Goal: Task Accomplishment & Management: Manage account settings

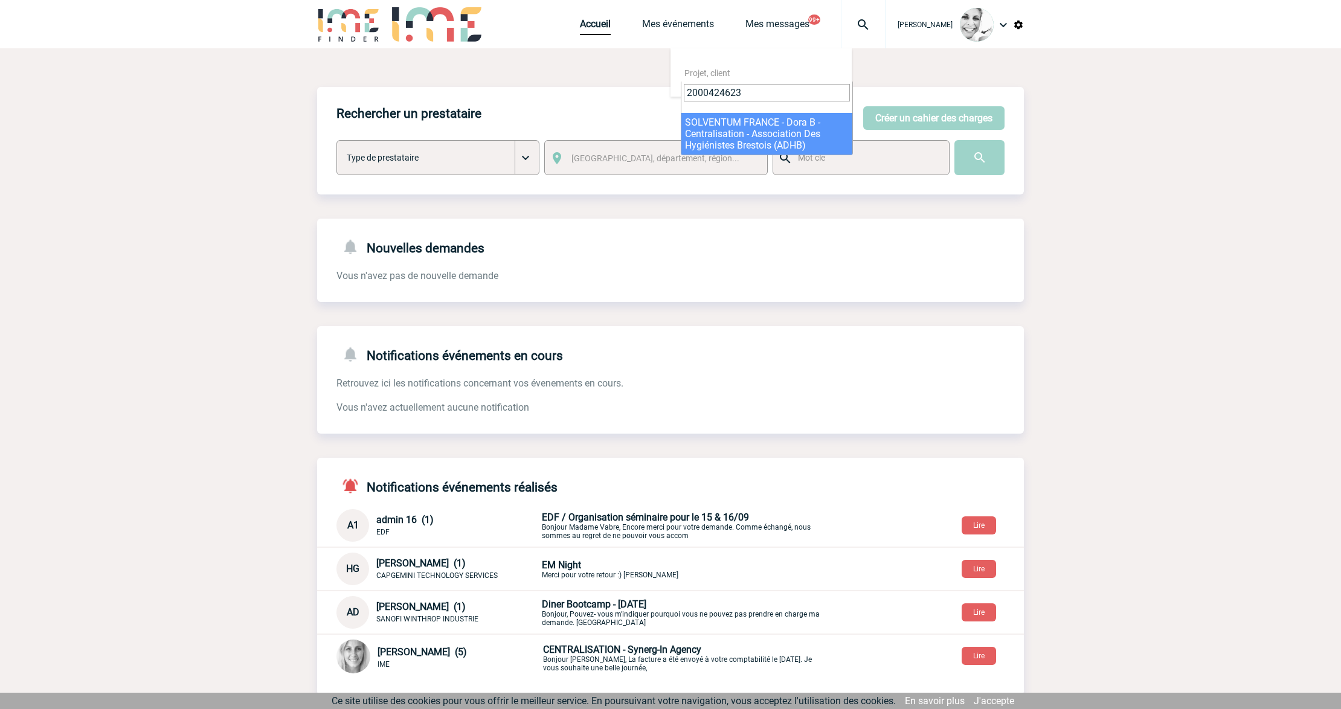
type input "2000424623"
select select "24124"
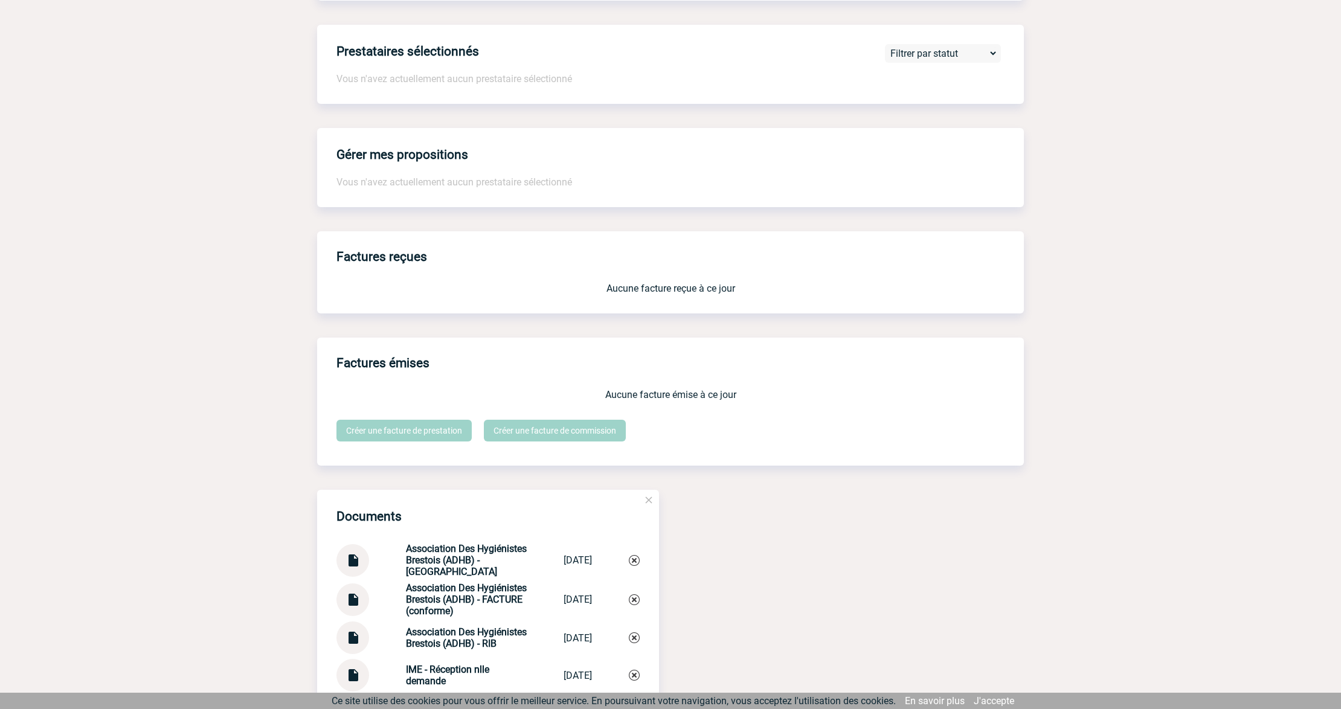
scroll to position [1056, 0]
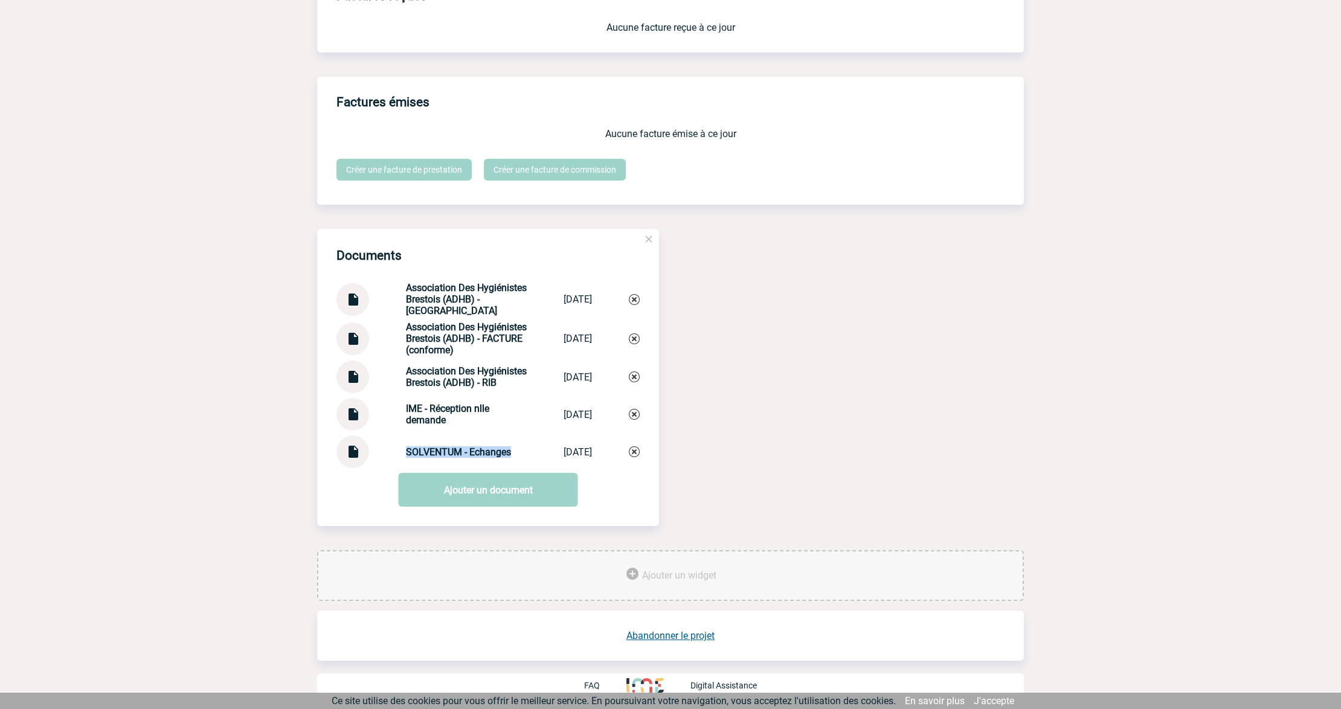
drag, startPoint x: 505, startPoint y: 452, endPoint x: 399, endPoint y: 454, distance: 106.3
click at [406, 454] on div "SOLVENTUM - Echanges" at bounding box center [466, 451] width 121 height 11
copy strong "SOLVENTUM - Echanges"
click at [627, 449] on div "SOLVENTUM - Echanges SOLVENTUM - Ech... 26/06/2025" at bounding box center [487, 452] width 303 height 33
click at [632, 450] on img at bounding box center [634, 451] width 11 height 11
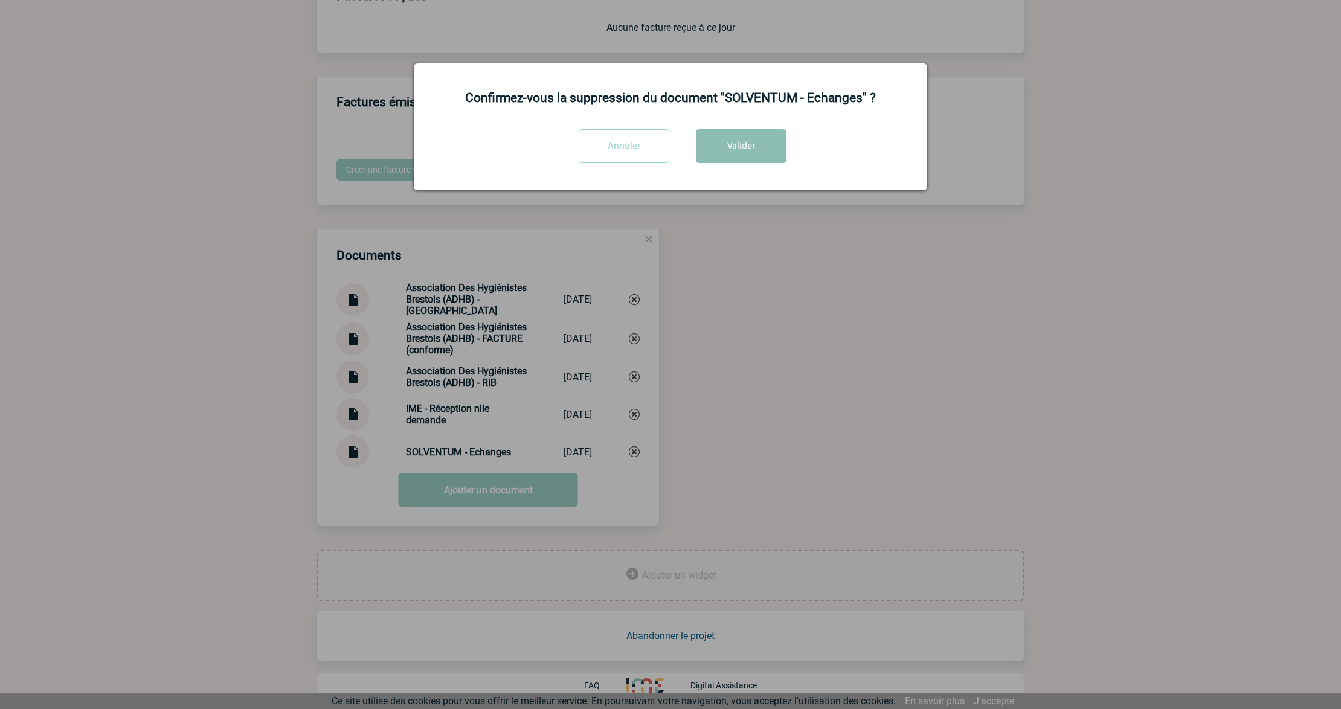
click at [747, 140] on button "Valider" at bounding box center [741, 146] width 91 height 34
click at [765, 235] on div at bounding box center [670, 354] width 1341 height 709
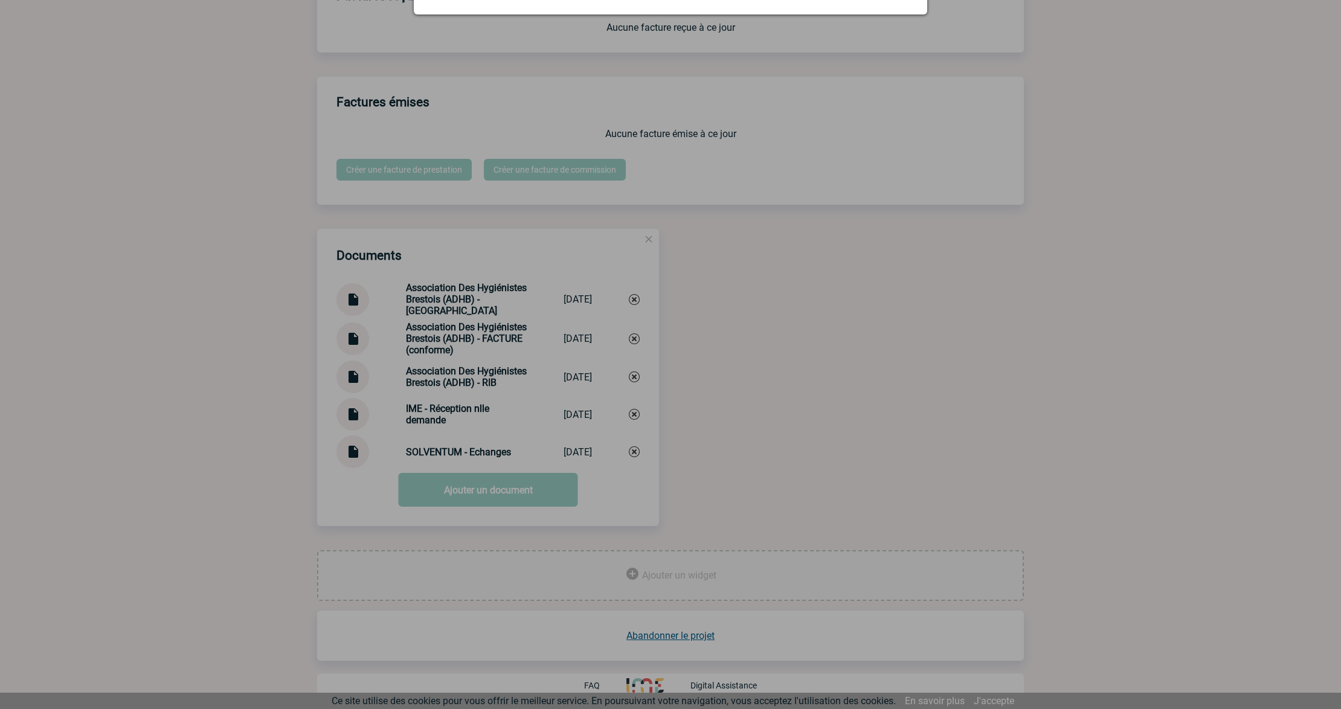
scroll to position [1018, 0]
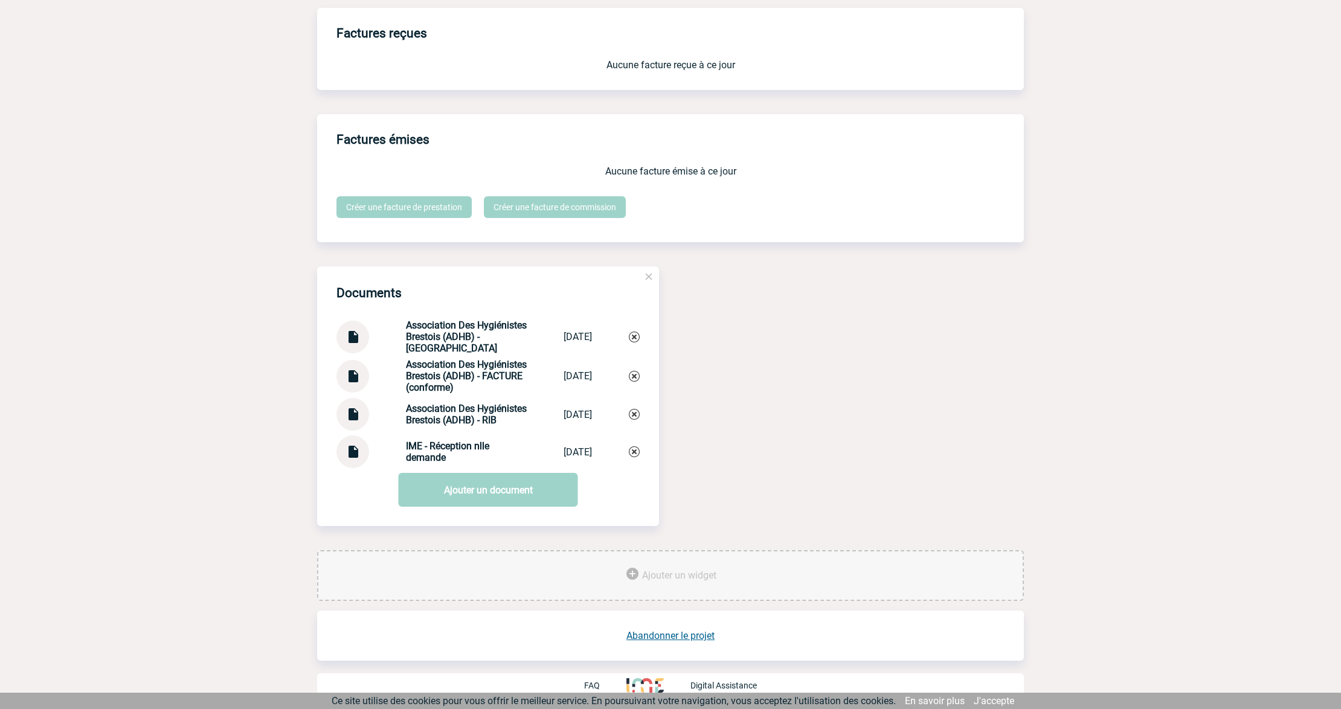
click at [452, 497] on link "Ajouter un document" at bounding box center [488, 490] width 179 height 34
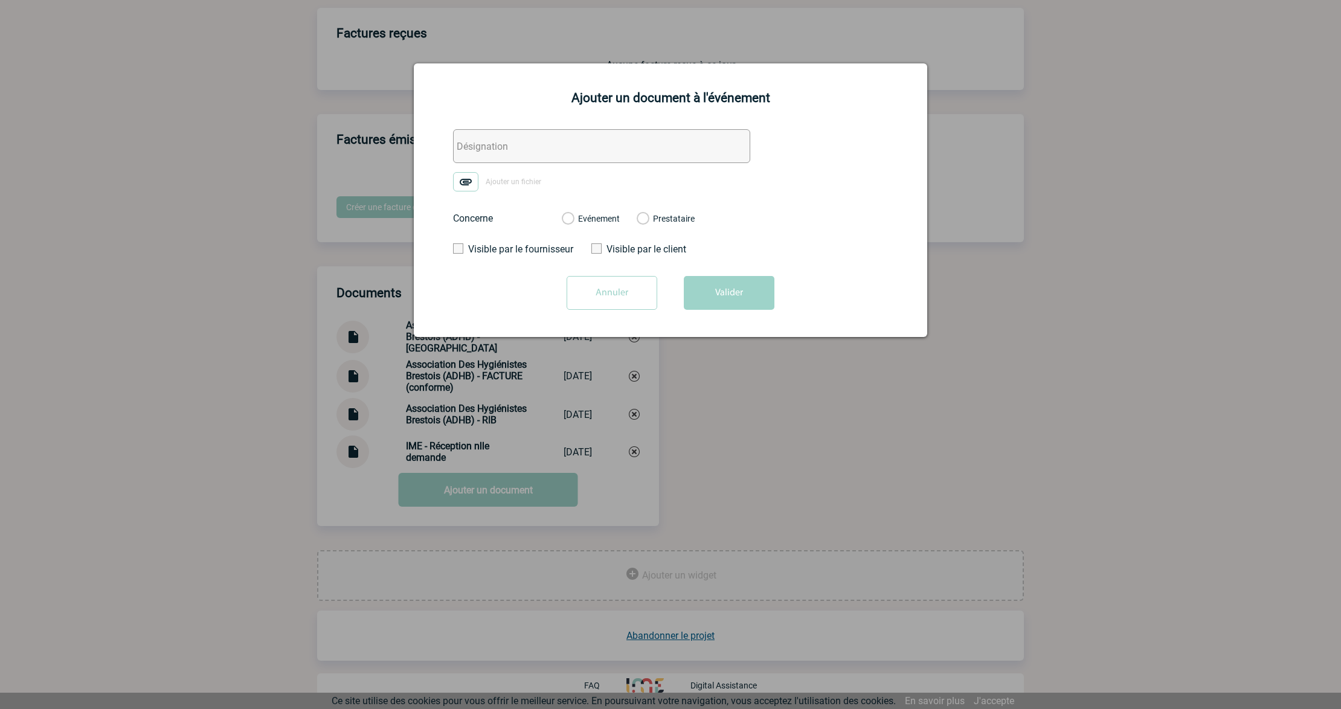
click at [488, 156] on input "text" at bounding box center [601, 146] width 297 height 34
paste input "SOLVENTUM - Echanges"
type input "SOLVENTUM - Echanges"
click at [466, 187] on img at bounding box center [465, 181] width 25 height 19
click at [0, 0] on input "Ajouter un fichier" at bounding box center [0, 0] width 0 height 0
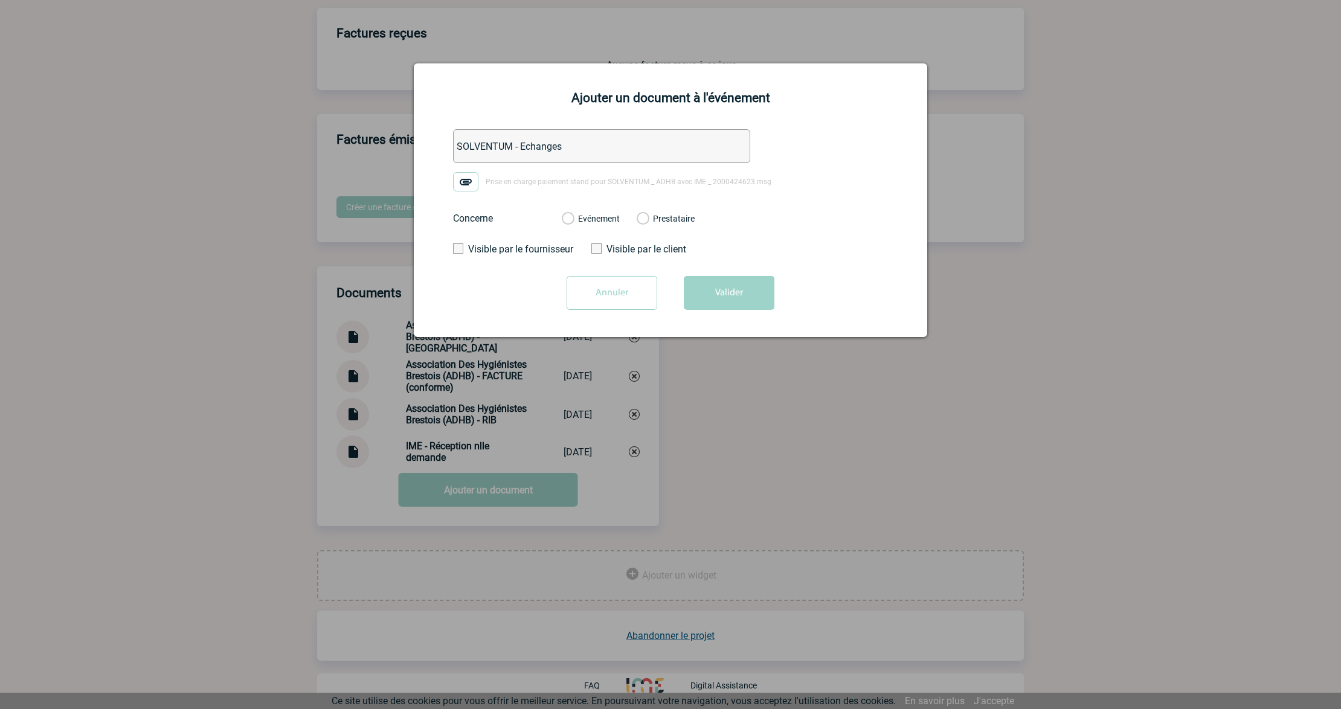
click at [573, 219] on label "Evénement" at bounding box center [567, 219] width 11 height 11
click at [0, 0] on input "Evénement" at bounding box center [0, 0] width 0 height 0
drag, startPoint x: 713, startPoint y: 279, endPoint x: 714, endPoint y: 298, distance: 18.7
click at [714, 283] on button "Valider" at bounding box center [729, 293] width 91 height 34
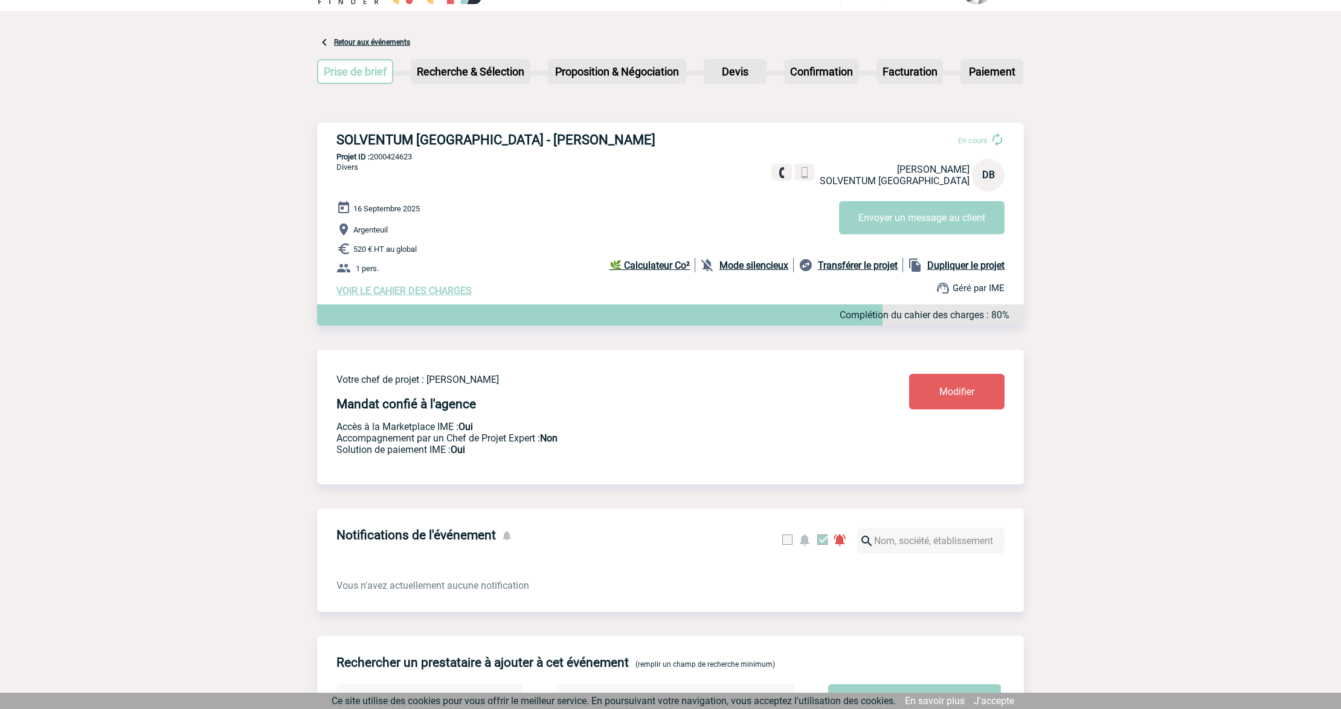
scroll to position [0, 0]
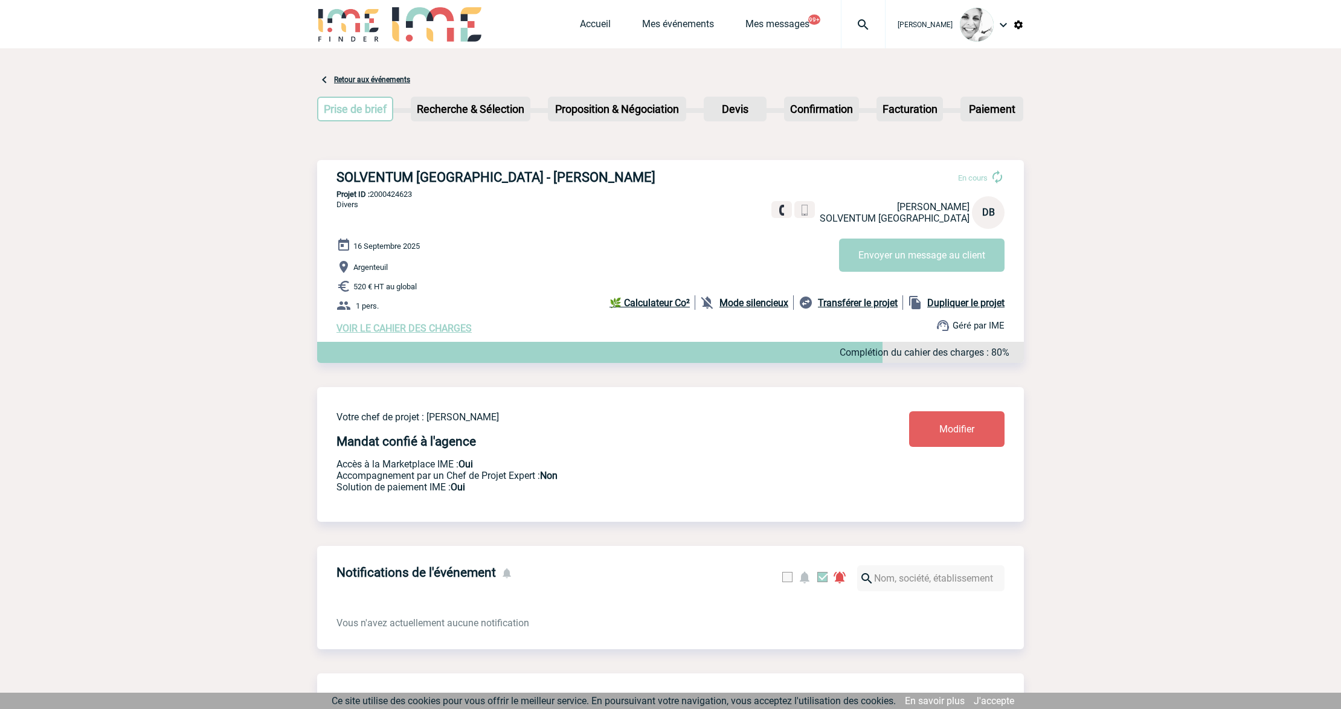
click at [869, 30] on img at bounding box center [862, 25] width 43 height 14
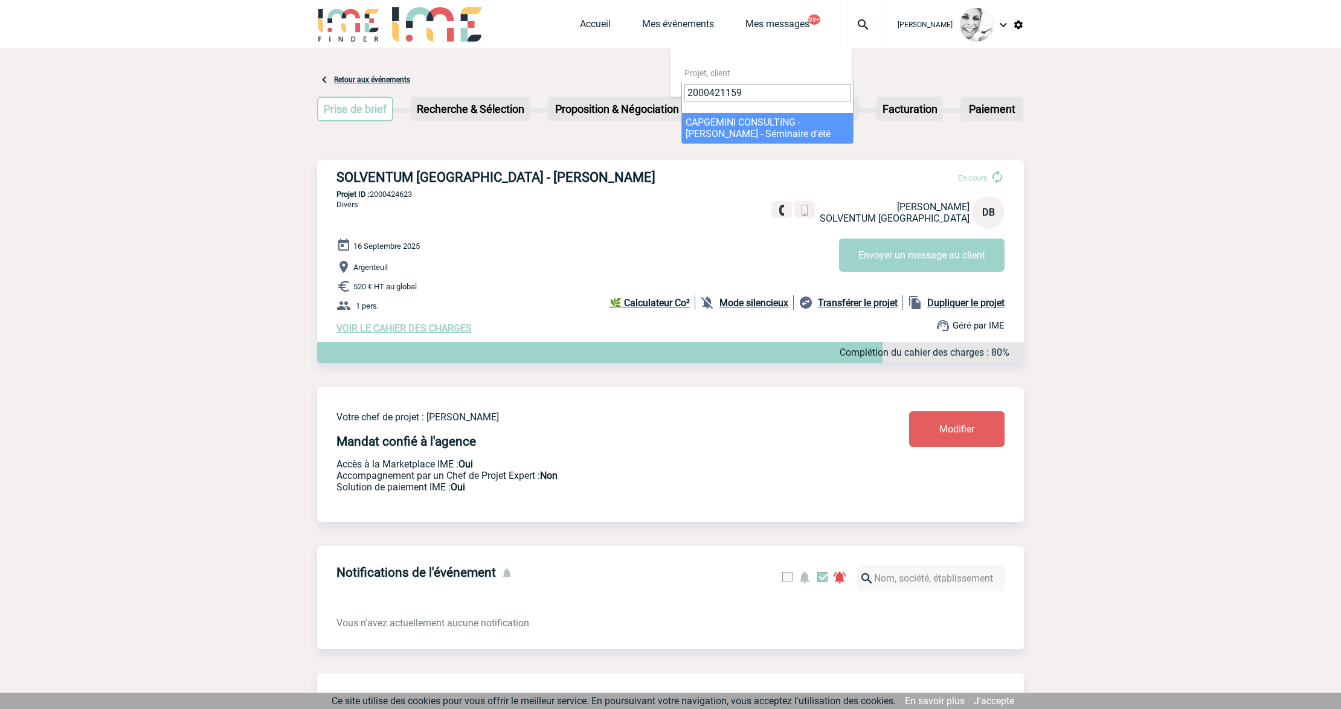
type input "2000421159"
select select "20660"
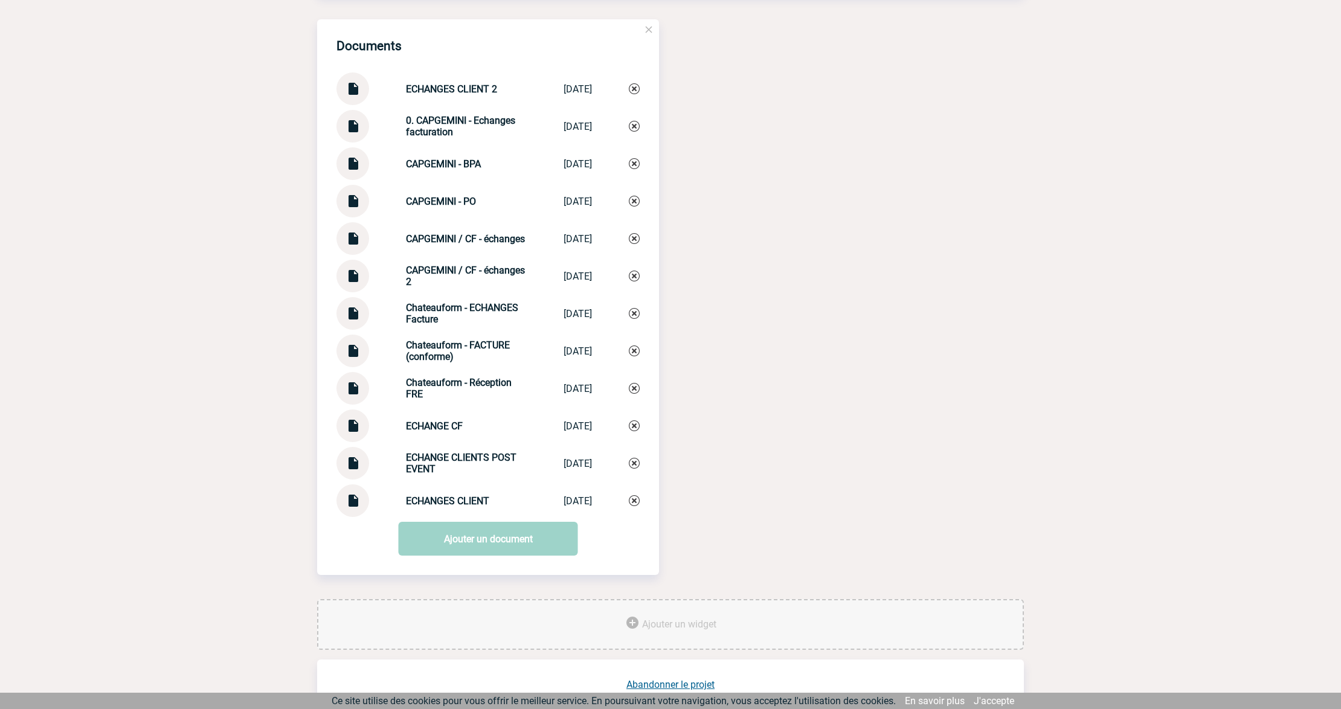
scroll to position [1304, 0]
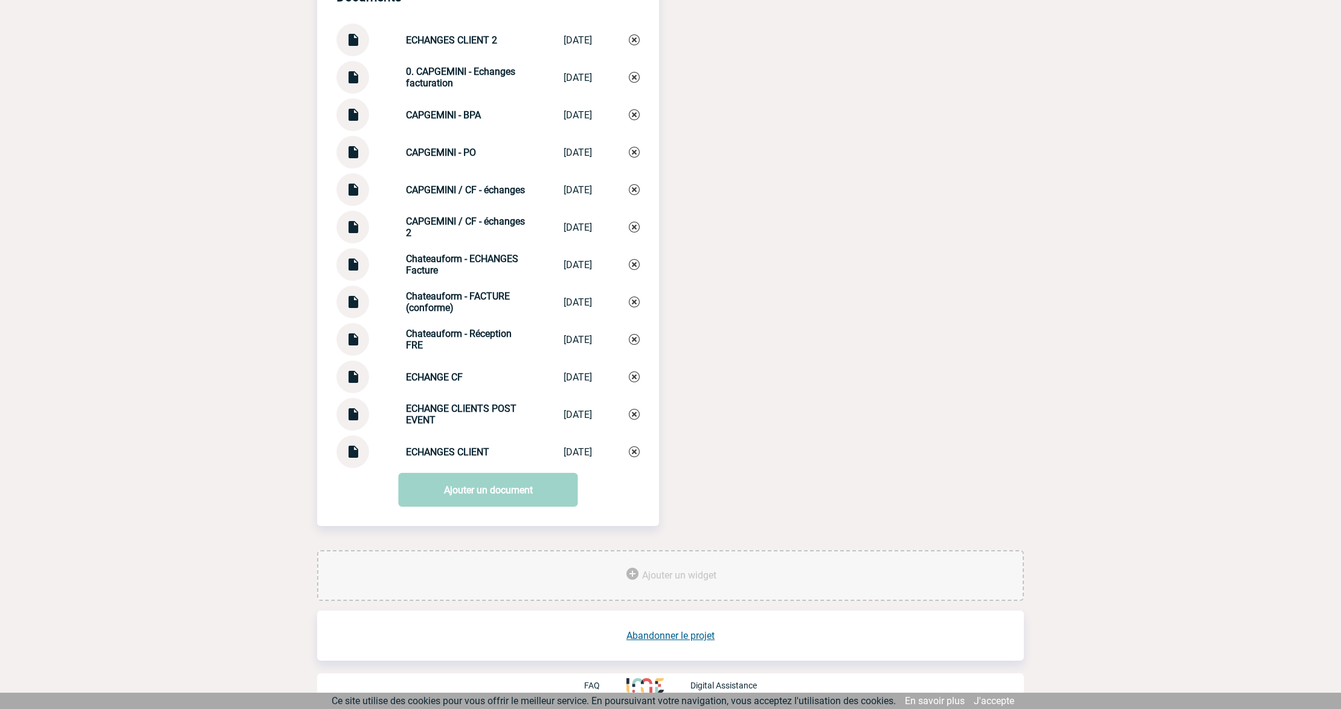
click at [356, 303] on img at bounding box center [353, 298] width 16 height 24
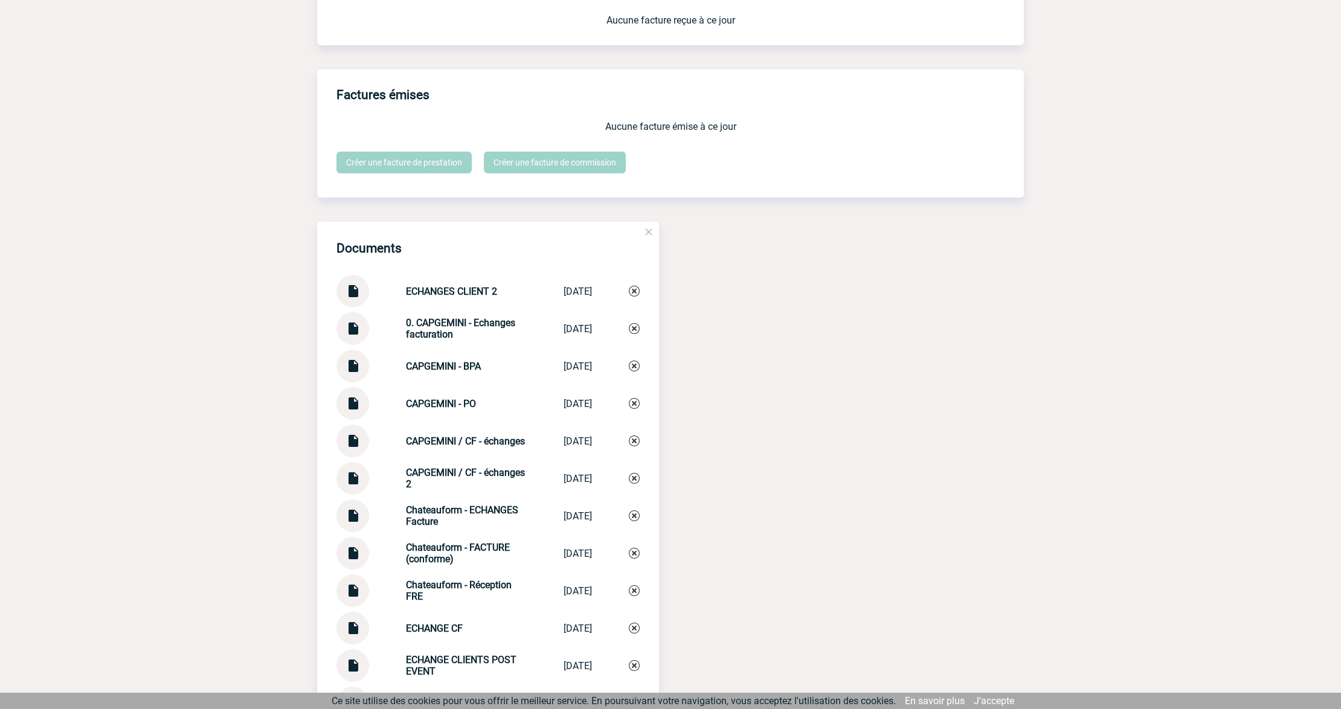
scroll to position [1223, 0]
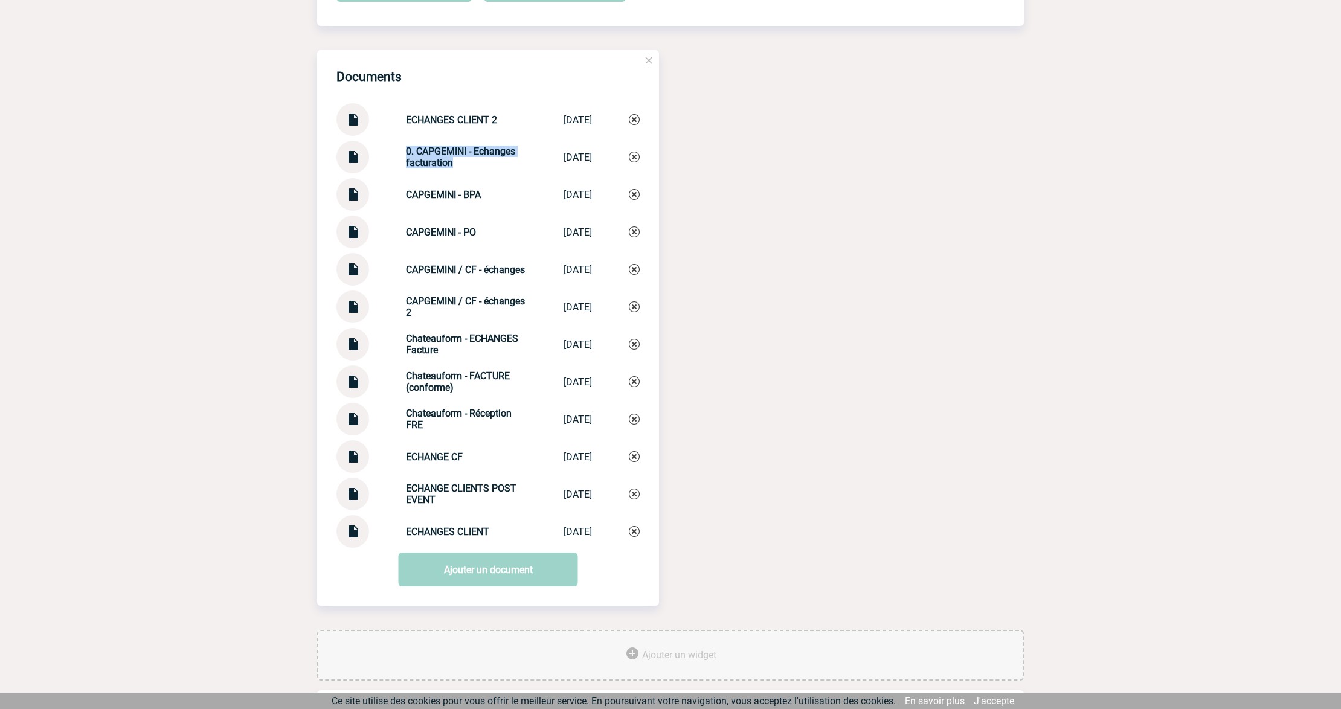
drag, startPoint x: 449, startPoint y: 166, endPoint x: 370, endPoint y: 153, distance: 80.0
click at [370, 153] on div "0. CAPGEMINI - Echanges facturation 0. CAPGEMINI - ... 09/09/2025" at bounding box center [487, 157] width 303 height 33
click at [633, 160] on img at bounding box center [634, 157] width 11 height 11
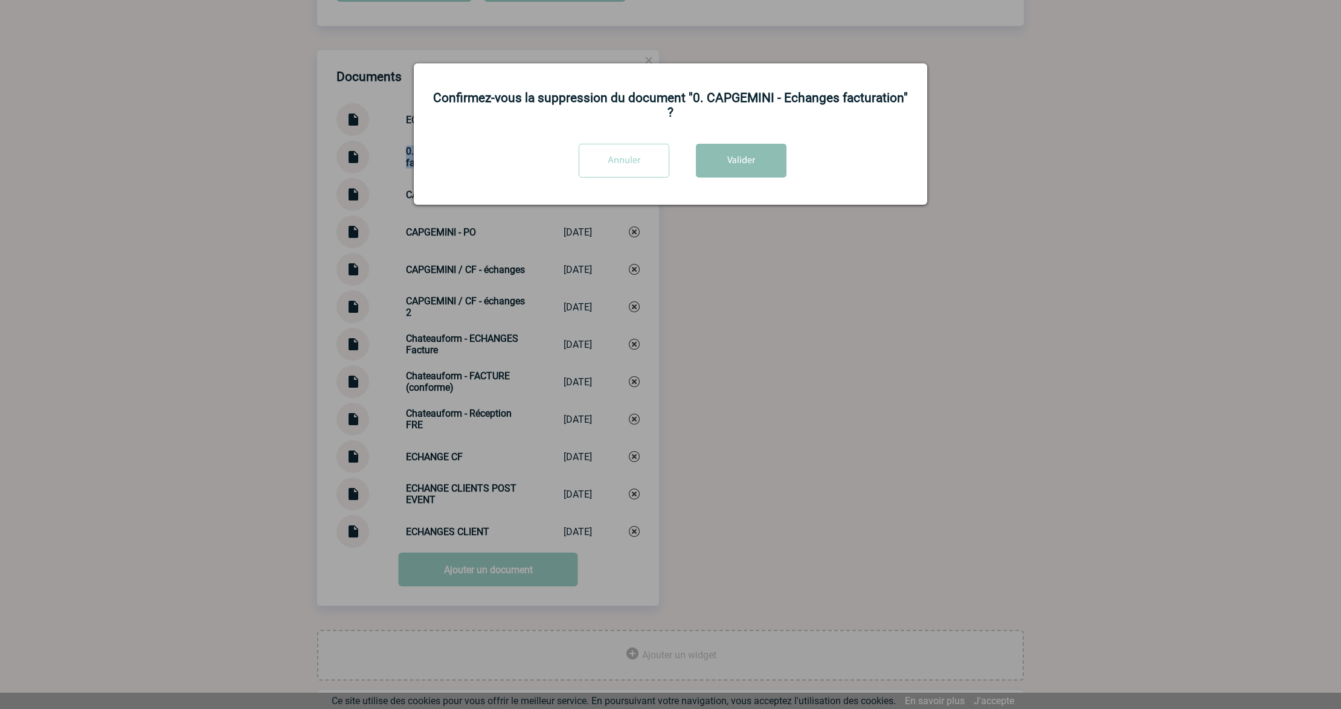
click at [712, 157] on button "Valider" at bounding box center [741, 161] width 91 height 34
click at [744, 332] on div at bounding box center [670, 354] width 1341 height 709
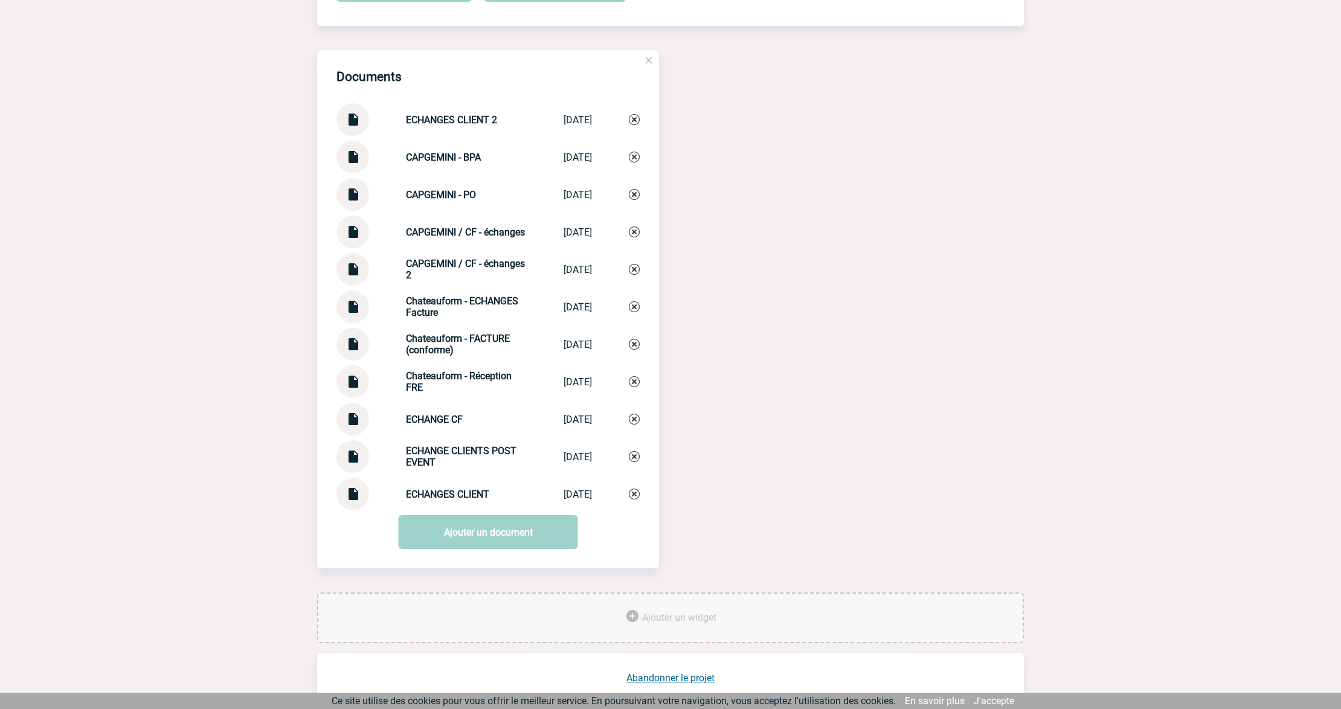
click at [460, 537] on link "Ajouter un document" at bounding box center [488, 532] width 179 height 34
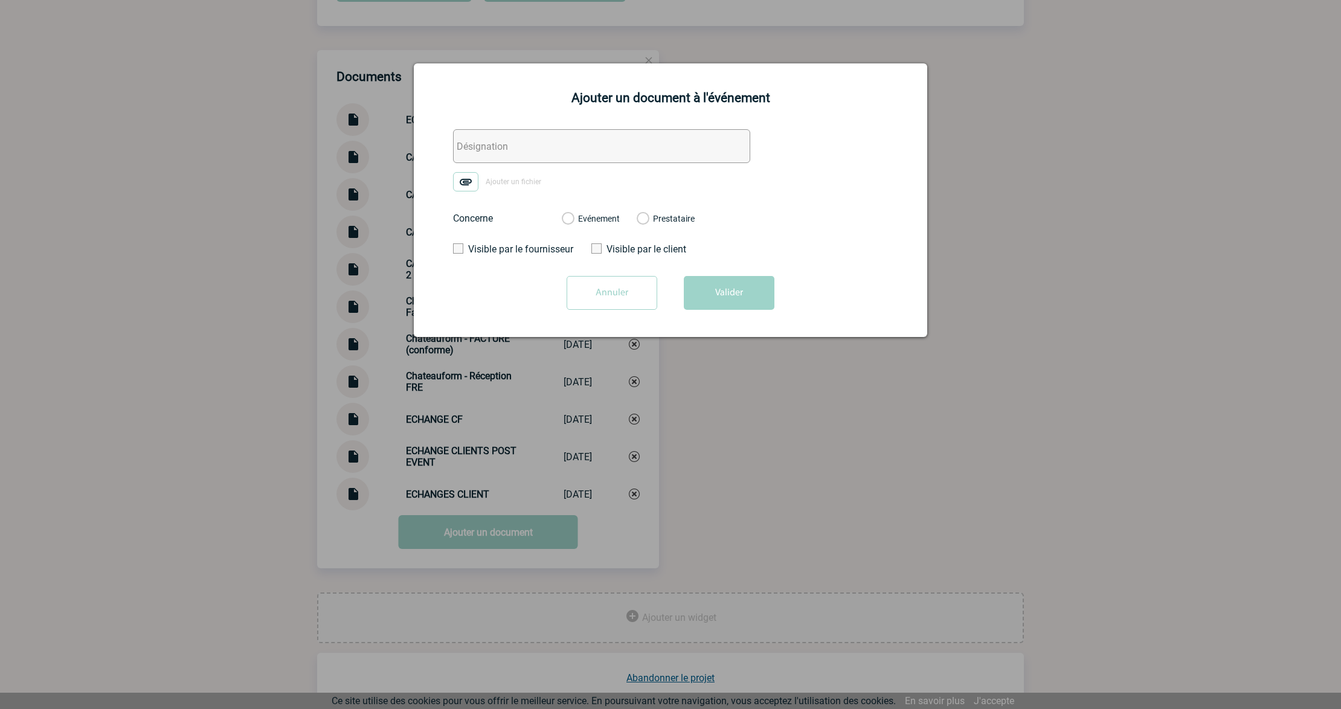
click at [488, 153] on input "text" at bounding box center [601, 146] width 297 height 34
paste input "0. CAPGEMINI - Echanges facturation"
type input "0. CAPGEMINI - Echanges facturation"
click at [468, 187] on img at bounding box center [465, 181] width 25 height 19
click at [0, 0] on input "Ajouter un fichier" at bounding box center [0, 0] width 0 height 0
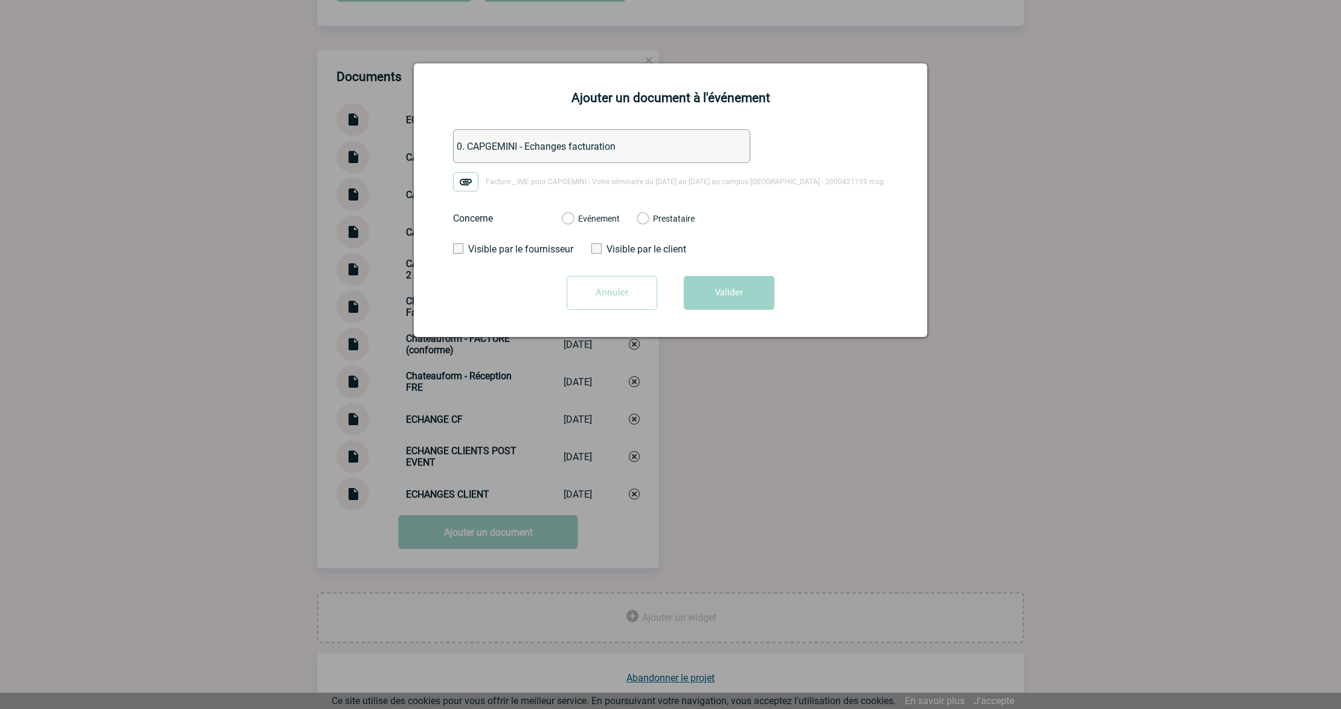
click at [573, 222] on label "Evénement" at bounding box center [567, 219] width 11 height 11
click at [0, 0] on input "Evénement" at bounding box center [0, 0] width 0 height 0
click at [718, 300] on button "Valider" at bounding box center [729, 293] width 91 height 34
